Goal: Task Accomplishment & Management: Manage account settings

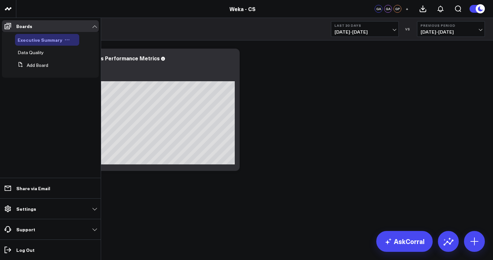
click at [44, 41] on span "Executive Summary" at bounding box center [40, 40] width 45 height 7
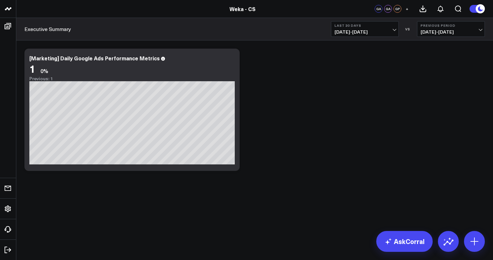
click at [407, 10] on span "+" at bounding box center [407, 9] width 3 height 5
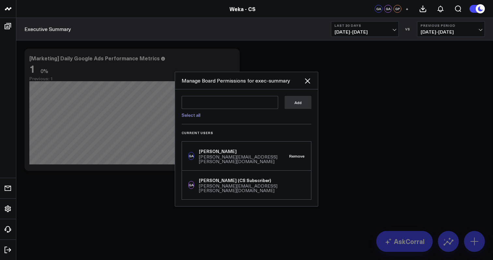
click at [431, 103] on div at bounding box center [246, 130] width 493 height 260
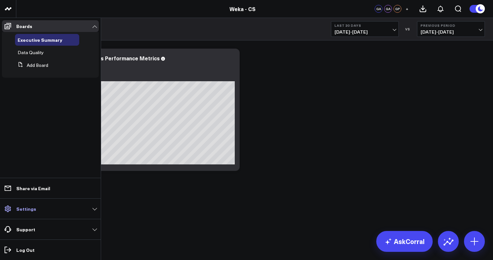
click at [91, 209] on link "Settings" at bounding box center [50, 209] width 97 height 12
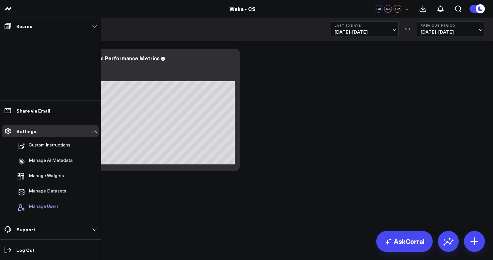
click at [52, 204] on span "Manage Users" at bounding box center [44, 207] width 30 height 8
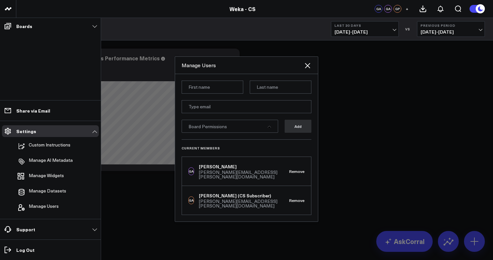
click at [150, 219] on div at bounding box center [246, 130] width 493 height 260
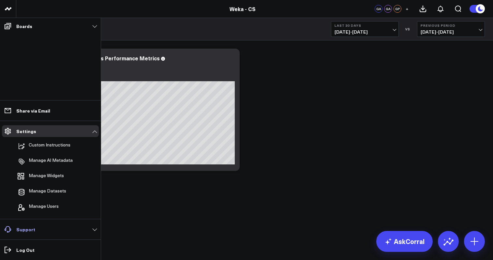
click at [95, 230] on link "Support" at bounding box center [50, 229] width 97 height 12
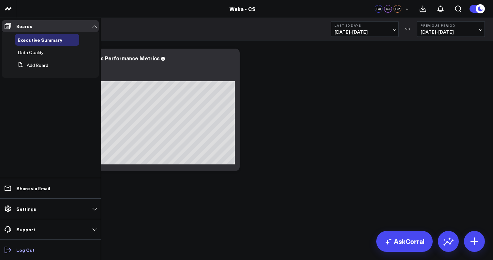
click at [7, 251] on icon at bounding box center [8, 250] width 8 height 8
click at [91, 231] on link "Support" at bounding box center [50, 229] width 97 height 12
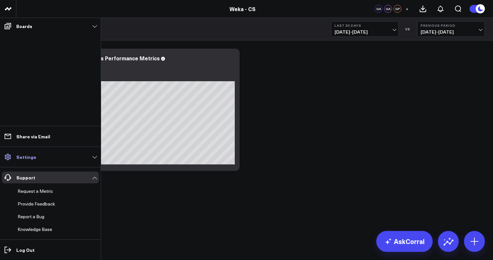
click at [91, 160] on link "Settings" at bounding box center [50, 157] width 97 height 12
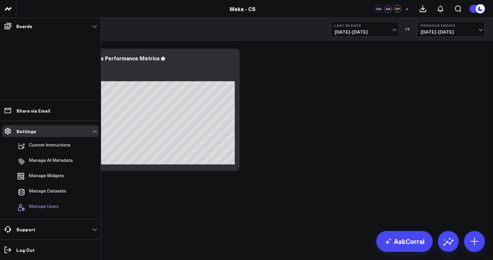
click at [52, 204] on span "Manage Users" at bounding box center [44, 207] width 30 height 8
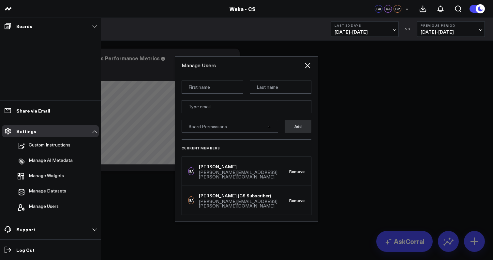
click at [364, 190] on div at bounding box center [246, 130] width 493 height 260
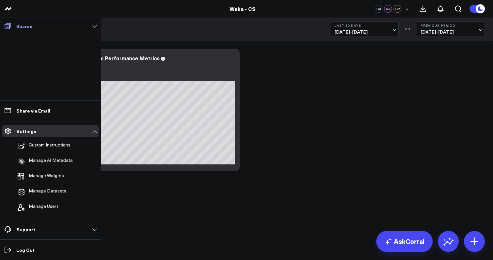
click at [97, 28] on link "Boards" at bounding box center [50, 26] width 97 height 12
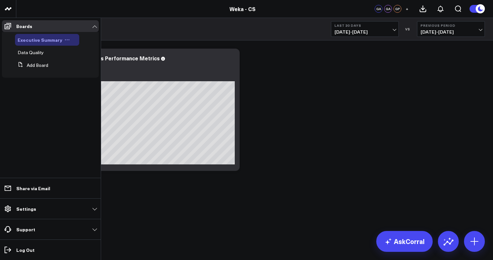
click at [37, 41] on span "Executive Summary" at bounding box center [40, 40] width 45 height 7
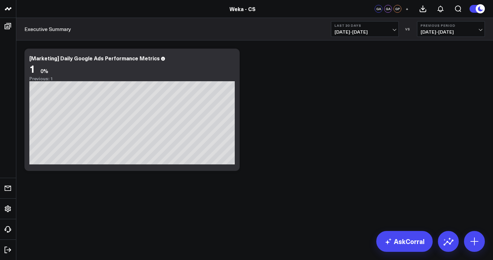
click at [407, 8] on span "+" at bounding box center [407, 9] width 3 height 5
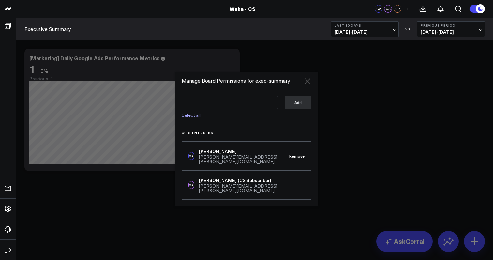
click at [309, 83] on icon at bounding box center [307, 80] width 5 height 5
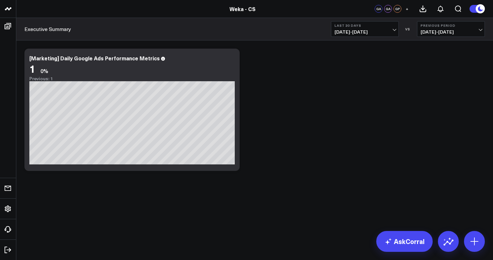
click at [278, 105] on div "Modify via AI Copy link to widget Ask support Remove Create linked copy Executi…" at bounding box center [254, 109] width 467 height 129
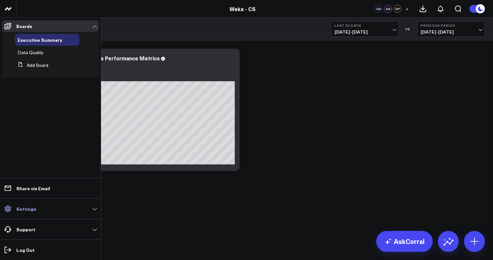
click at [76, 211] on link "Settings" at bounding box center [50, 209] width 97 height 12
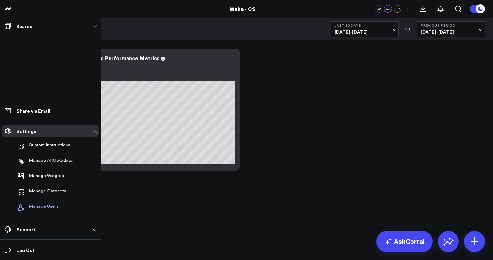
click at [55, 208] on span "Manage Users" at bounding box center [44, 207] width 30 height 8
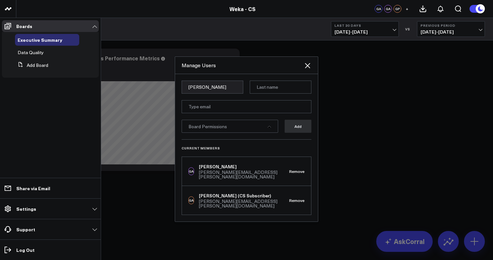
type input "Glenn"
type input "Auyoung"
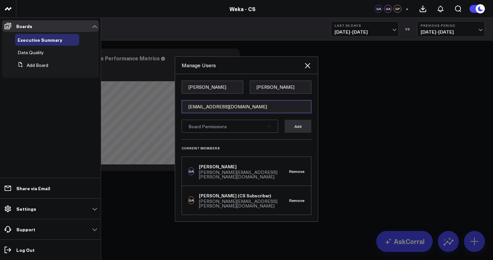
click at [241, 113] on input "gauyoung@yahoo.com" at bounding box center [247, 106] width 130 height 13
type input "glenn.auyoung@gmail.com"
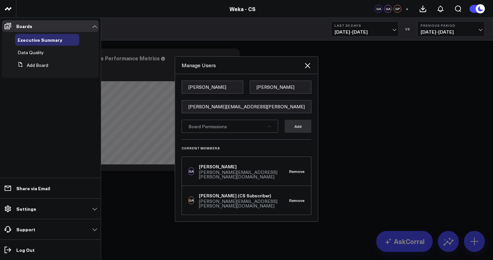
click at [269, 127] on icon at bounding box center [269, 127] width 3 height 2
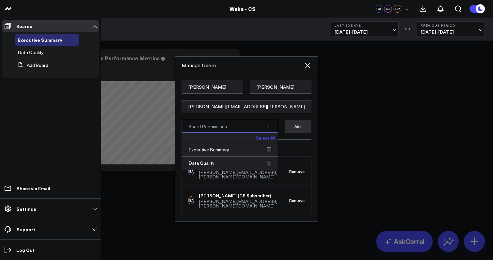
click at [271, 140] on link "Select All" at bounding box center [265, 138] width 19 height 5
click at [298, 133] on button "Add" at bounding box center [298, 126] width 27 height 13
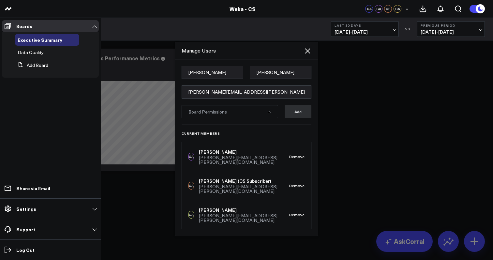
click at [382, 104] on div at bounding box center [246, 130] width 493 height 260
